Goal: Task Accomplishment & Management: Manage account settings

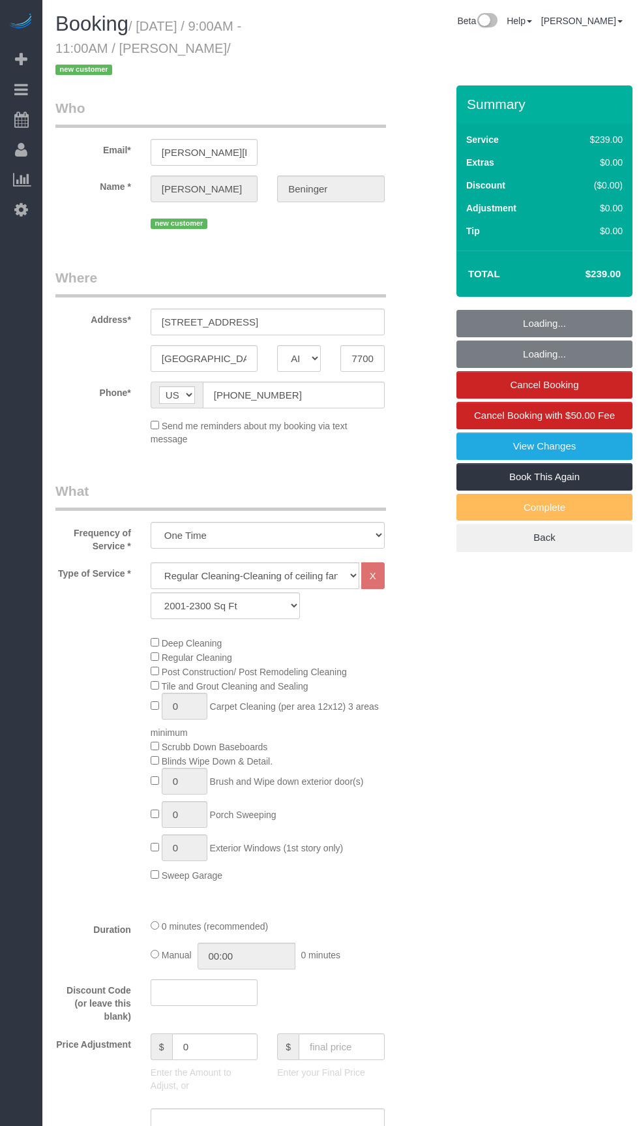
select select "[GEOGRAPHIC_DATA]"
select select "3"
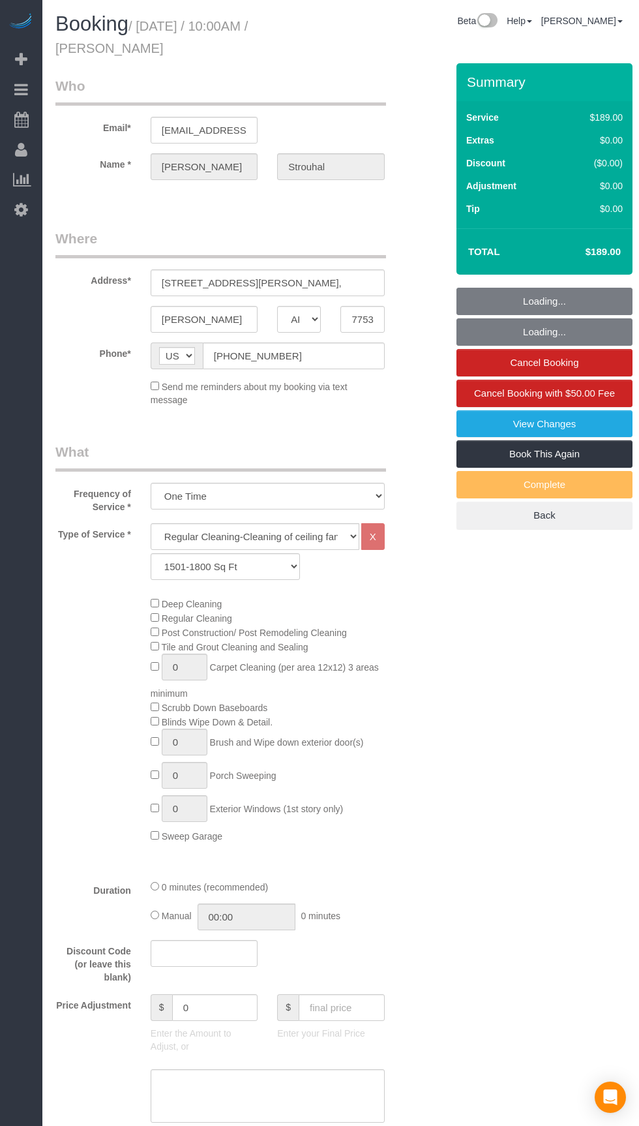
select select "[GEOGRAPHIC_DATA]"
select select "3"
